Goal: Transaction & Acquisition: Purchase product/service

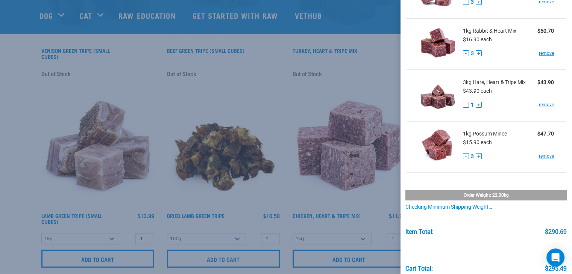
scroll to position [223, 0]
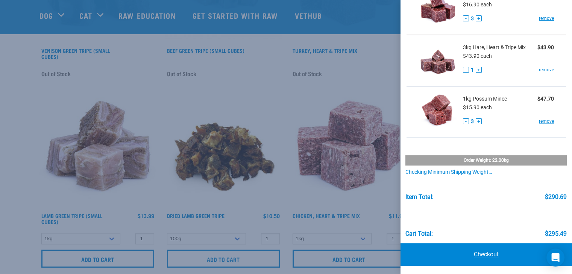
click at [490, 253] on link "Checkout" at bounding box center [485, 255] width 171 height 23
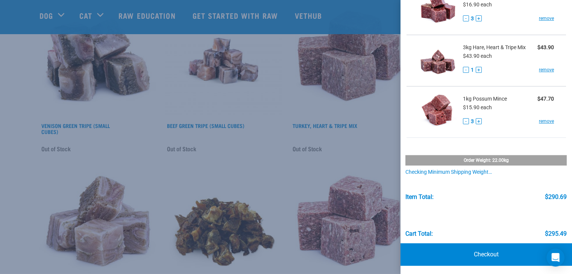
click at [147, 54] on div at bounding box center [286, 137] width 572 height 274
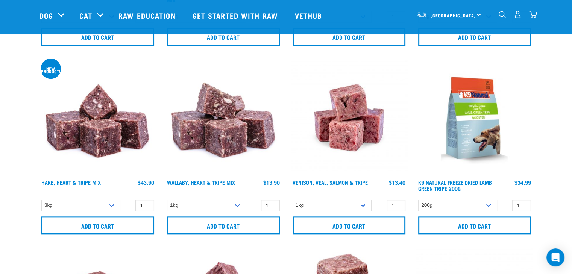
scroll to position [789, 0]
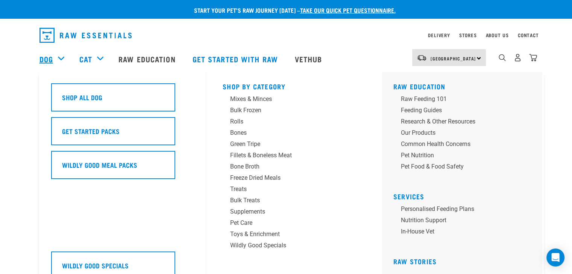
click at [50, 58] on link "Dog" at bounding box center [46, 58] width 14 height 11
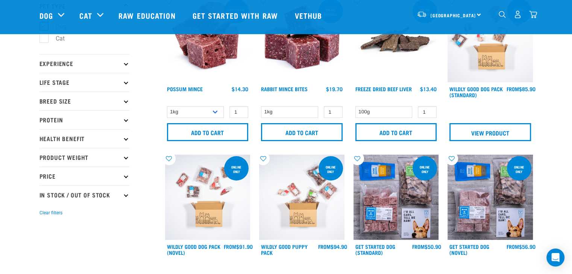
scroll to position [75, 0]
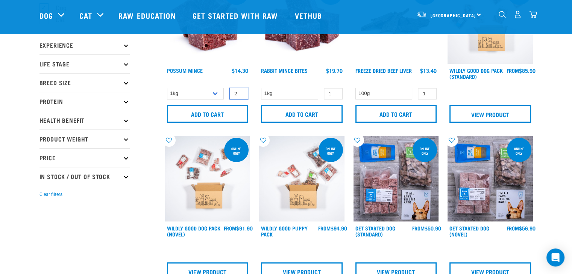
click at [241, 92] on input "2" at bounding box center [238, 94] width 19 height 12
click at [241, 92] on input "3" at bounding box center [238, 94] width 19 height 12
click at [241, 92] on input "4" at bounding box center [238, 94] width 19 height 12
type input "3"
click at [240, 95] on input "3" at bounding box center [238, 94] width 19 height 12
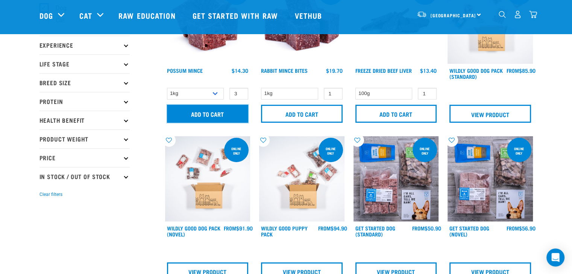
click at [227, 111] on input "Add to cart" at bounding box center [208, 114] width 82 height 18
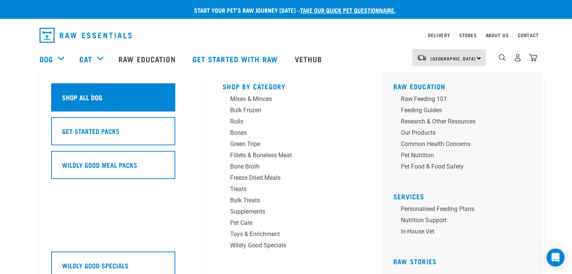
click at [77, 97] on h5 "Shop All Dog" at bounding box center [82, 97] width 40 height 10
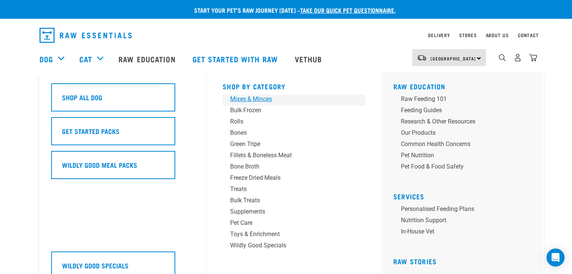
click at [241, 100] on div "Mixes & Minces" at bounding box center [288, 99] width 117 height 9
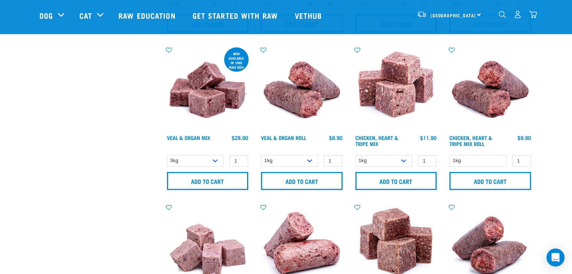
scroll to position [489, 0]
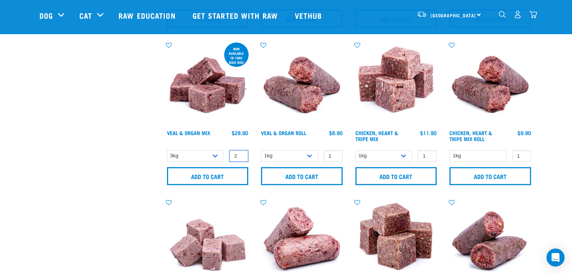
click at [241, 154] on input "2" at bounding box center [238, 156] width 19 height 12
type input "3"
click at [241, 154] on input "3" at bounding box center [238, 156] width 19 height 12
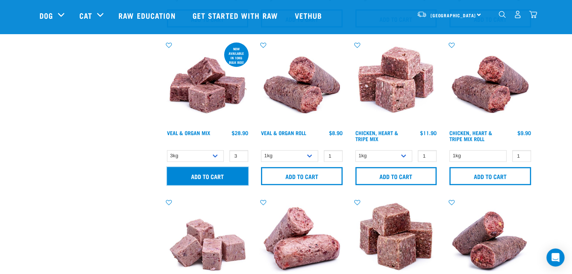
click at [222, 176] on input "Add to cart" at bounding box center [208, 176] width 82 height 18
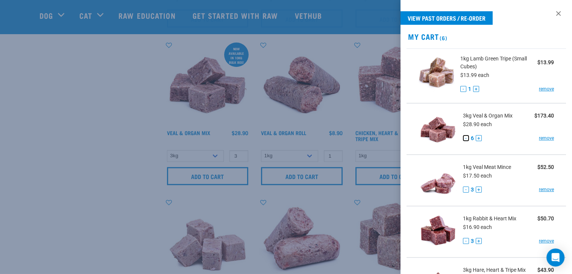
click at [466, 138] on button "-" at bounding box center [466, 138] width 6 height 6
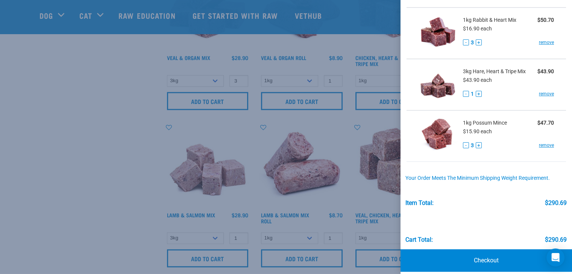
scroll to position [205, 0]
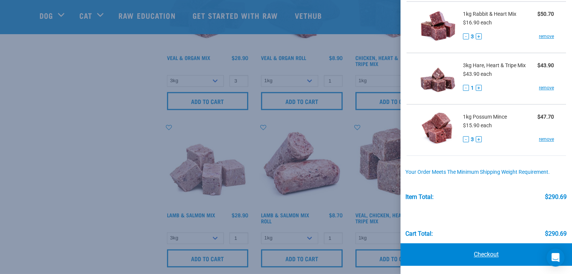
click at [484, 252] on link "Checkout" at bounding box center [485, 255] width 171 height 23
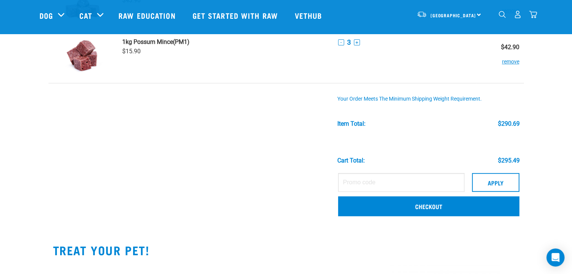
scroll to position [301, 0]
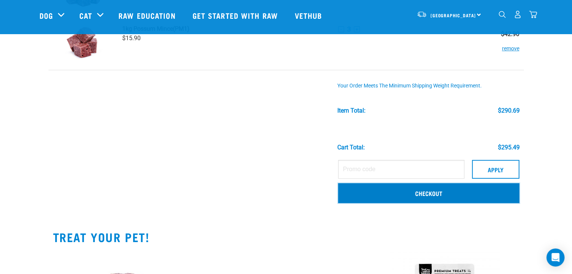
click at [413, 192] on link "Checkout" at bounding box center [428, 193] width 181 height 20
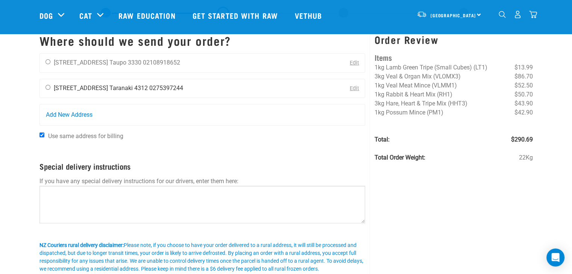
scroll to position [38, 0]
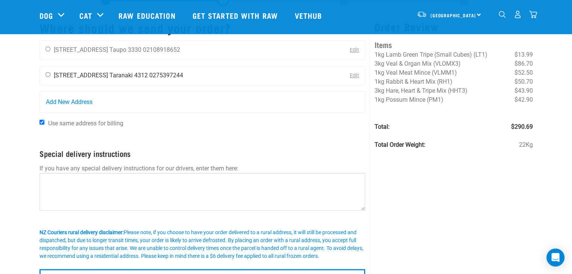
click at [47, 75] on input "radio" at bounding box center [47, 74] width 5 height 5
radio input "true"
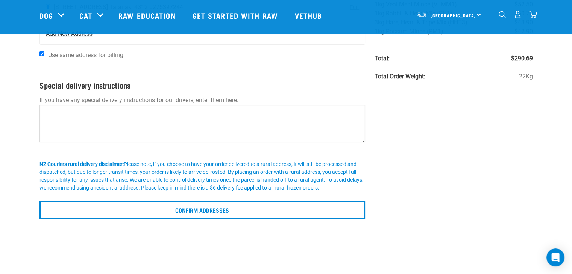
scroll to position [113, 0]
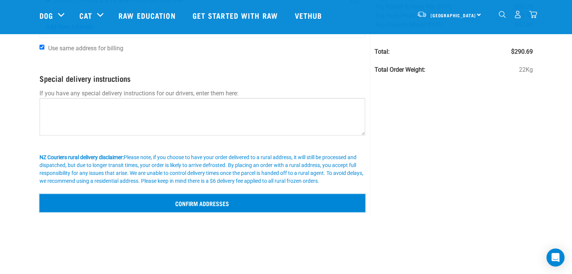
click at [188, 201] on input "Confirm addresses" at bounding box center [202, 203] width 326 height 18
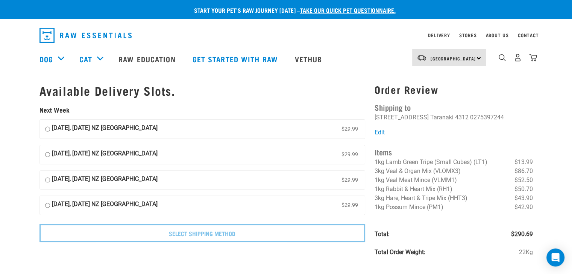
click at [47, 154] on input "15 October, Wednesday NZ Couriers North Island $29.99" at bounding box center [47, 154] width 5 height 11
radio input "true"
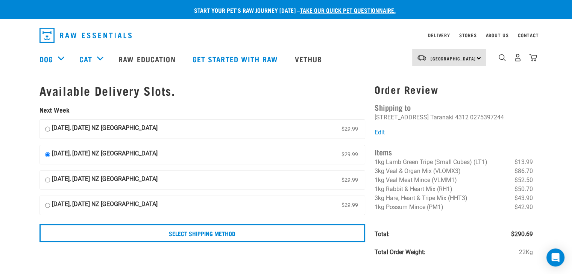
scroll to position [38, 0]
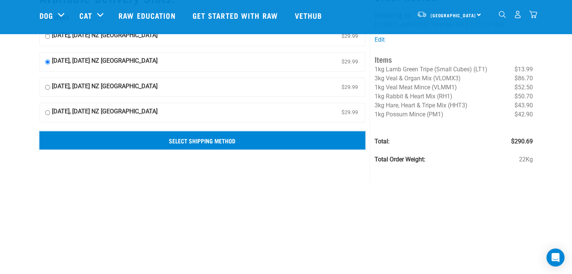
click at [223, 141] on input "Select Shipping Method" at bounding box center [202, 141] width 326 height 18
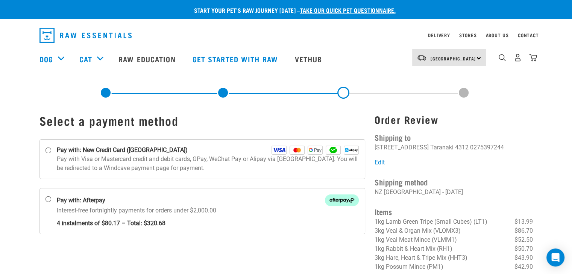
scroll to position [38, 0]
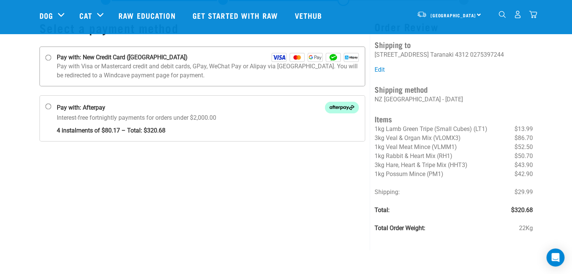
click at [47, 58] on input "Pay with: New Credit Card ([GEOGRAPHIC_DATA])" at bounding box center [48, 58] width 6 height 6
radio input "true"
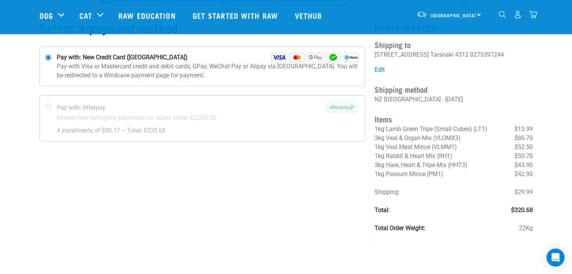
scroll to position [13, 0]
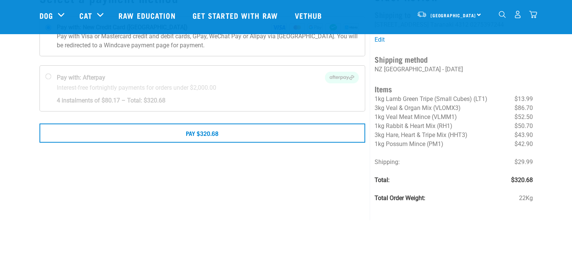
scroll to position [75, 0]
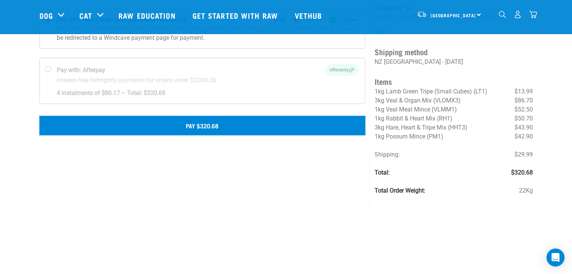
click at [214, 127] on button "Pay $320.68" at bounding box center [202, 125] width 326 height 19
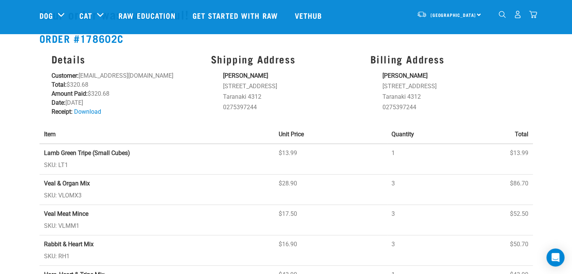
scroll to position [38, 0]
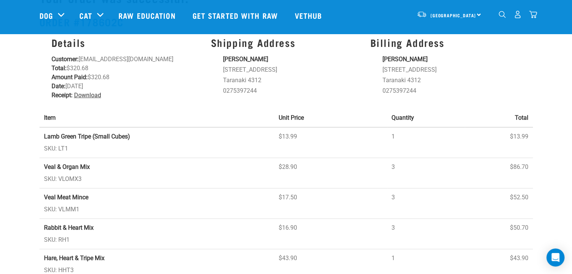
click at [93, 96] on link "Download" at bounding box center [87, 95] width 27 height 7
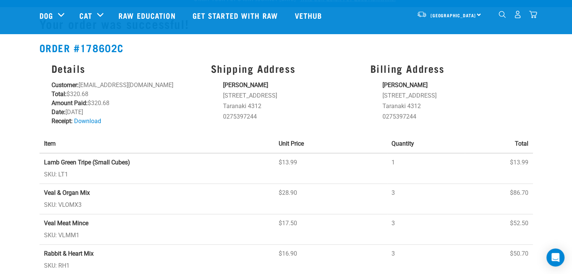
scroll to position [0, 0]
